Goal: Task Accomplishment & Management: Complete application form

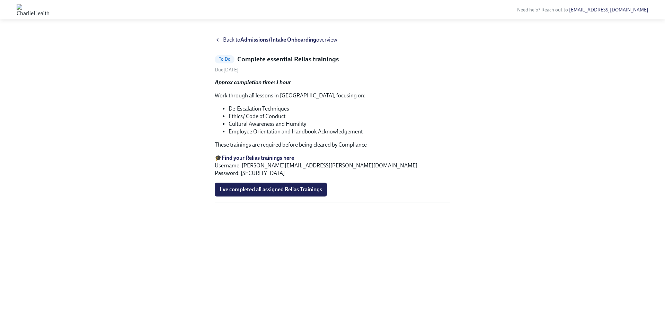
click at [227, 38] on span "Back to Admissions/Intake Onboarding overview" at bounding box center [280, 40] width 114 height 8
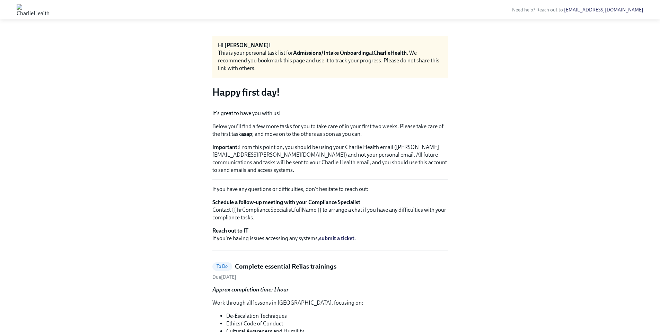
click at [50, 8] on img at bounding box center [33, 9] width 33 height 11
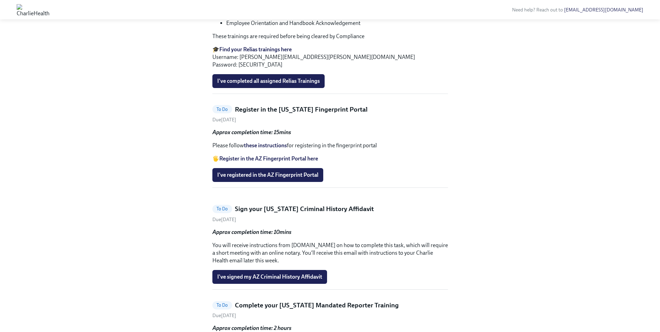
scroll to position [315, 0]
click at [264, 149] on link "these instructions" at bounding box center [265, 145] width 43 height 7
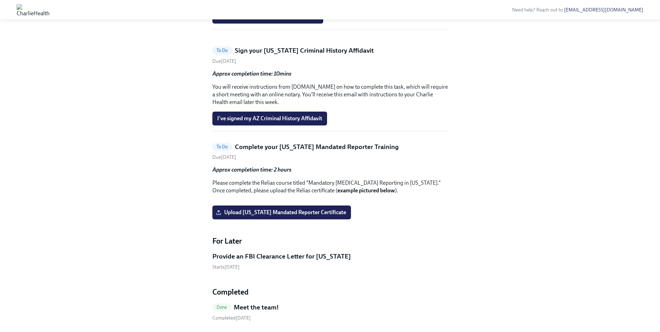
scroll to position [477, 0]
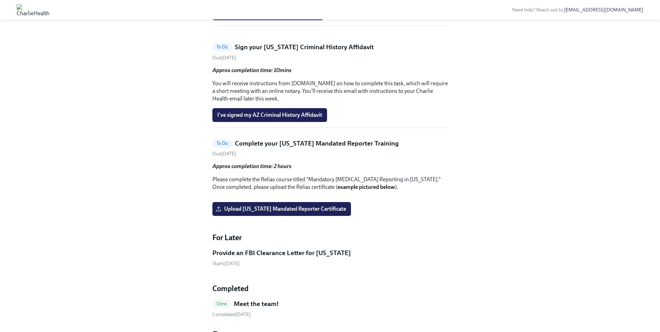
click at [285, 20] on button "I've registered in the AZ Fingerprint Portal" at bounding box center [267, 13] width 111 height 14
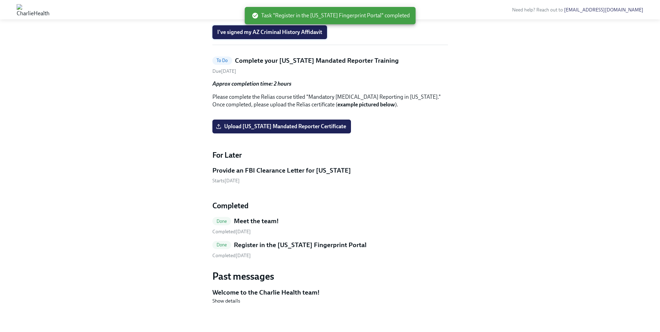
click at [285, 36] on span "I've signed my AZ Criminal History Affidavit" at bounding box center [269, 32] width 105 height 7
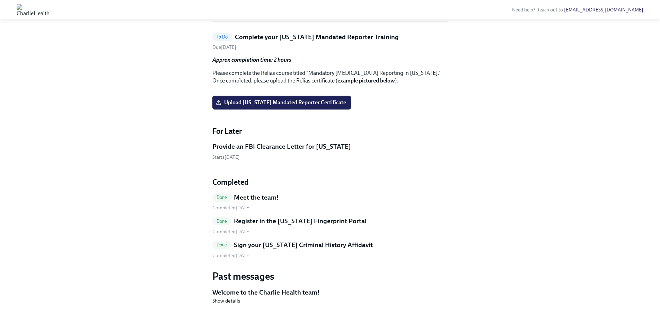
scroll to position [617, 0]
click at [251, 245] on h5 "Sign your [US_STATE] Criminal History Affidavit" at bounding box center [303, 244] width 139 height 9
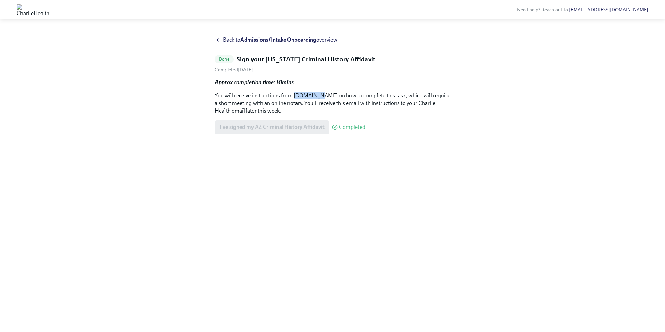
drag, startPoint x: 293, startPoint y: 96, endPoint x: 316, endPoint y: 95, distance: 22.5
click at [316, 95] on p "You will receive instructions from [DOMAIN_NAME] on how to complete this task, …" at bounding box center [333, 103] width 236 height 23
copy p "[DOMAIN_NAME]"
click at [347, 127] on span "Completed" at bounding box center [352, 127] width 26 height 6
click at [230, 41] on span "Back to Admissions/Intake Onboarding overview" at bounding box center [280, 40] width 114 height 8
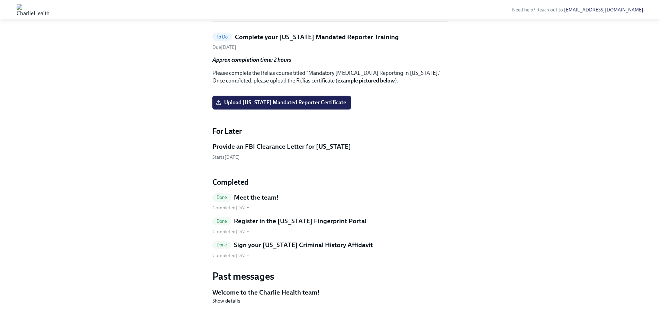
scroll to position [407, 0]
click at [325, 106] on span "Upload [US_STATE] Mandated Reporter Certificate" at bounding box center [281, 102] width 129 height 7
click at [0, 0] on input "Upload [US_STATE] Mandated Reporter Certificate" at bounding box center [0, 0] width 0 height 0
click at [322, 106] on span "Upload [US_STATE] Mandated Reporter Certificate" at bounding box center [281, 102] width 129 height 7
click at [0, 0] on input "Upload [US_STATE] Mandated Reporter Certificate" at bounding box center [0, 0] width 0 height 0
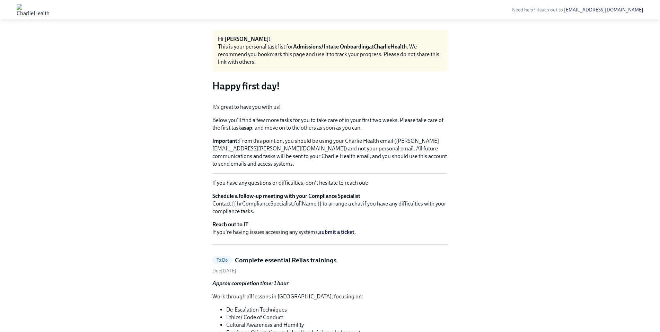
scroll to position [0, 0]
